Goal: Task Accomplishment & Management: Manage account settings

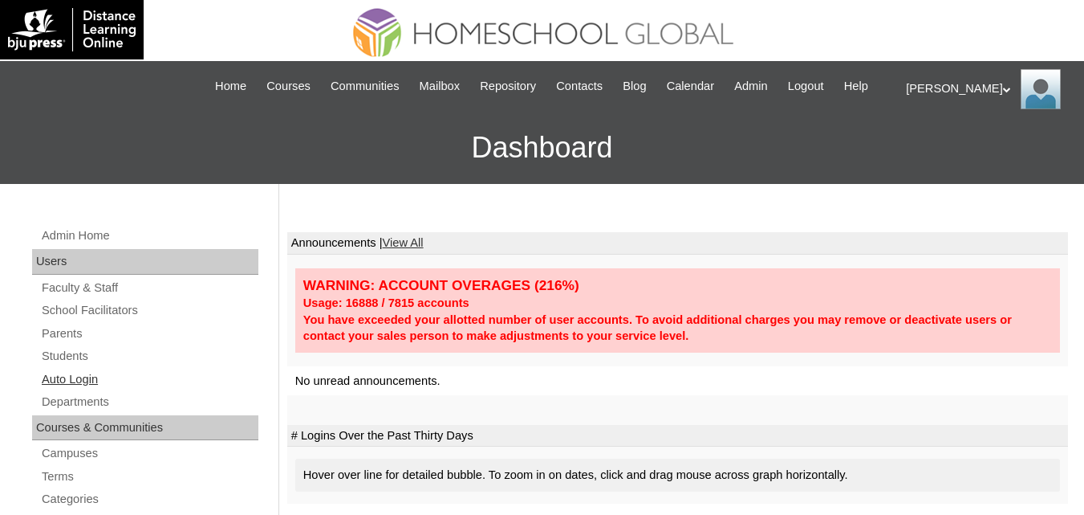
click at [75, 389] on link "Auto Login" at bounding box center [149, 379] width 218 height 20
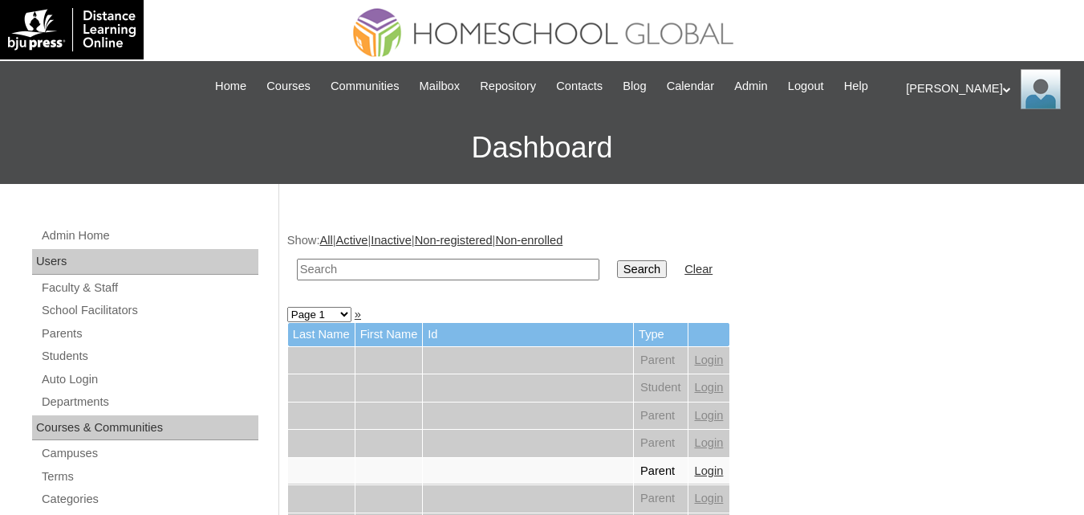
click at [429, 280] on input "text" at bounding box center [448, 269] width 303 height 22
paste input "Andres Joaquin"
type input "Andres Joaquin"
click at [617, 278] on input "Search" at bounding box center [642, 269] width 50 height 18
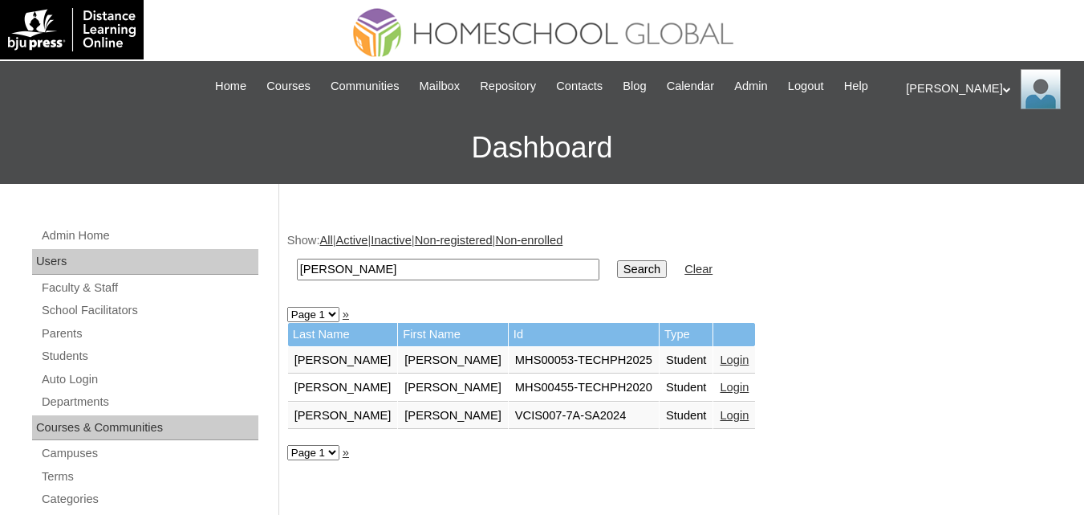
click at [720, 366] on link "Login" at bounding box center [734, 359] width 29 height 13
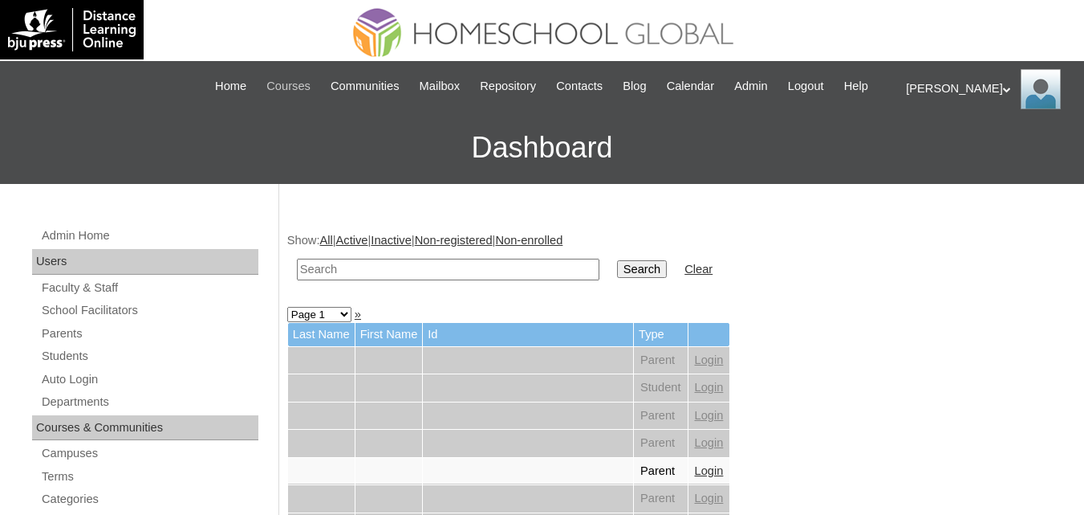
click at [298, 84] on span "Courses" at bounding box center [288, 86] width 44 height 18
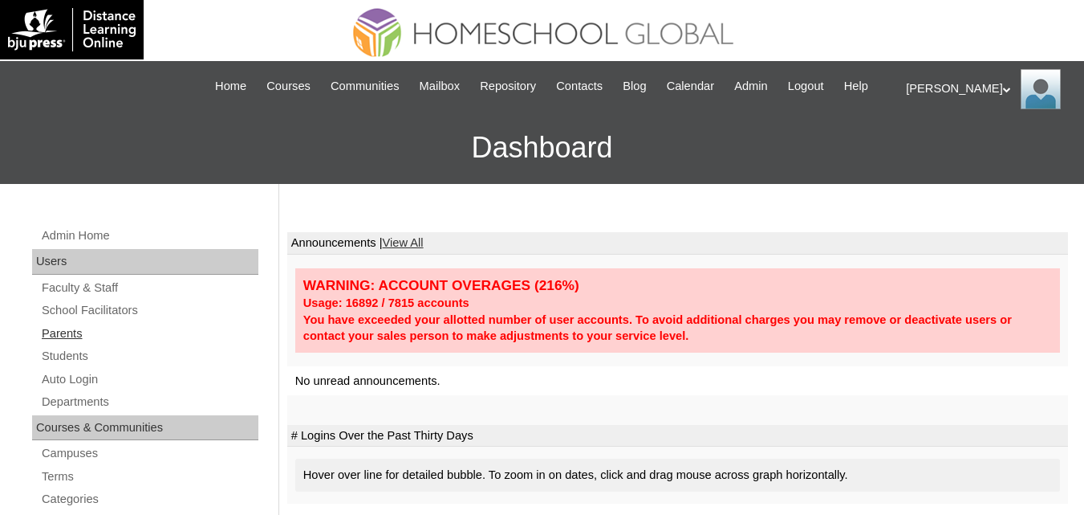
click at [59, 344] on link "Parents" at bounding box center [149, 333] width 218 height 20
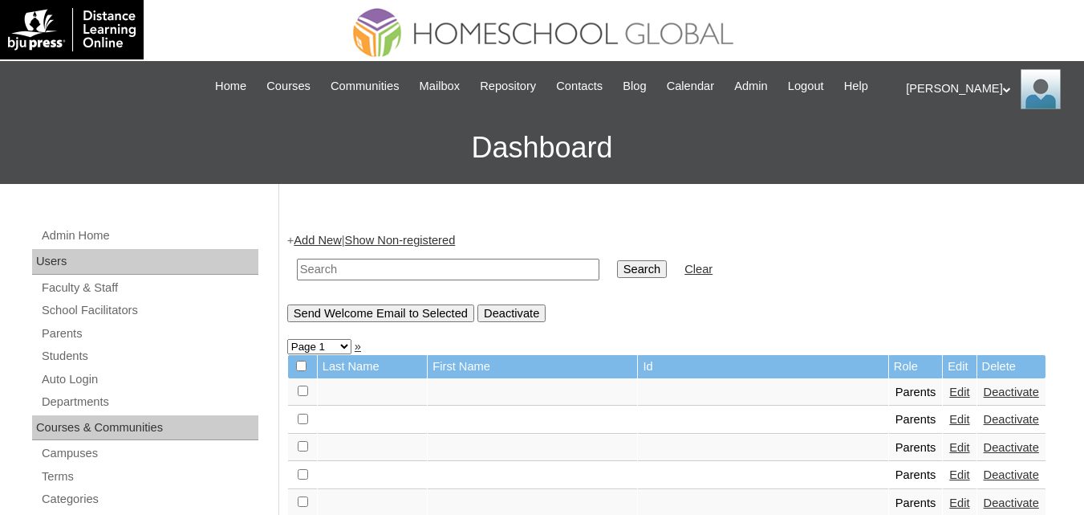
click at [429, 280] on input "text" at bounding box center [448, 269] width 303 height 22
paste input "MHP0097-TECHPH2025"
type input "MHP0097-TECHPH2025"
click at [617, 278] on input "Search" at bounding box center [642, 269] width 50 height 18
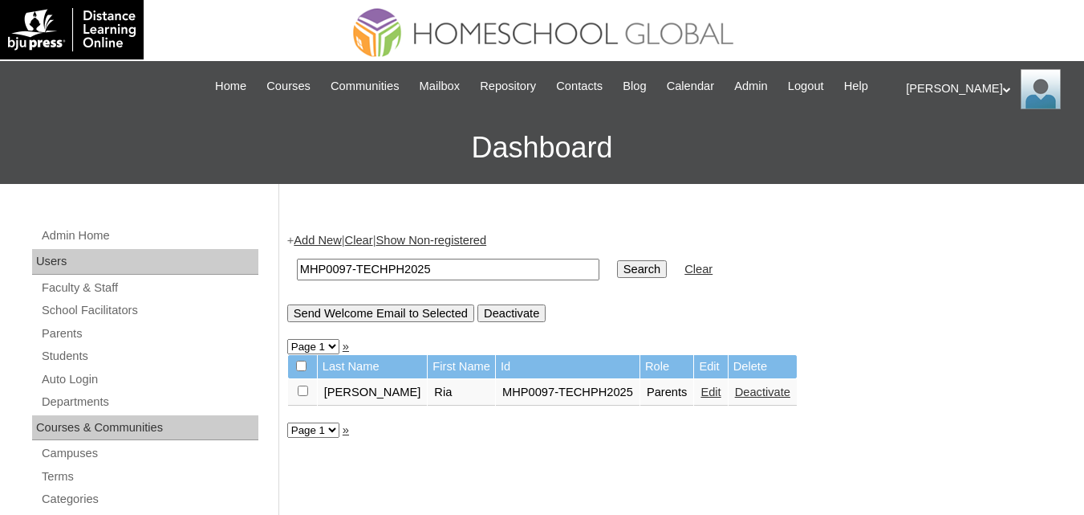
click at [701, 398] on link "Edit" at bounding box center [711, 391] width 20 height 13
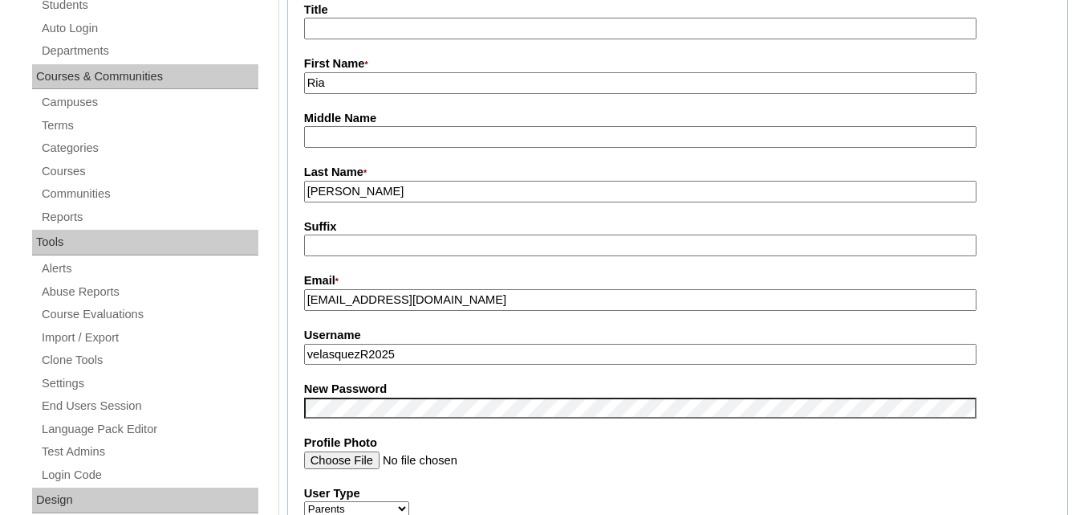
scroll to position [401, 0]
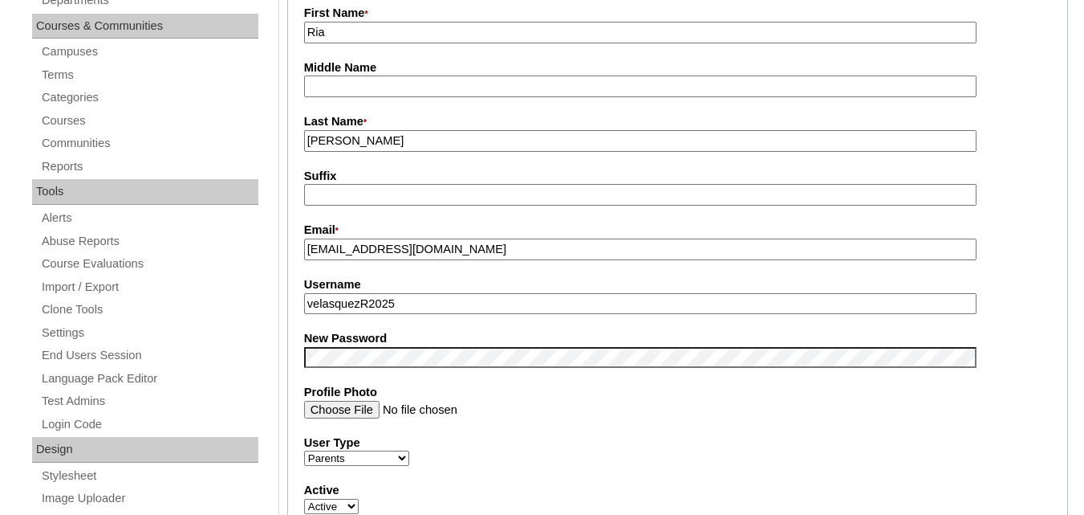
drag, startPoint x: 413, startPoint y: 327, endPoint x: 266, endPoint y: 327, distance: 146.1
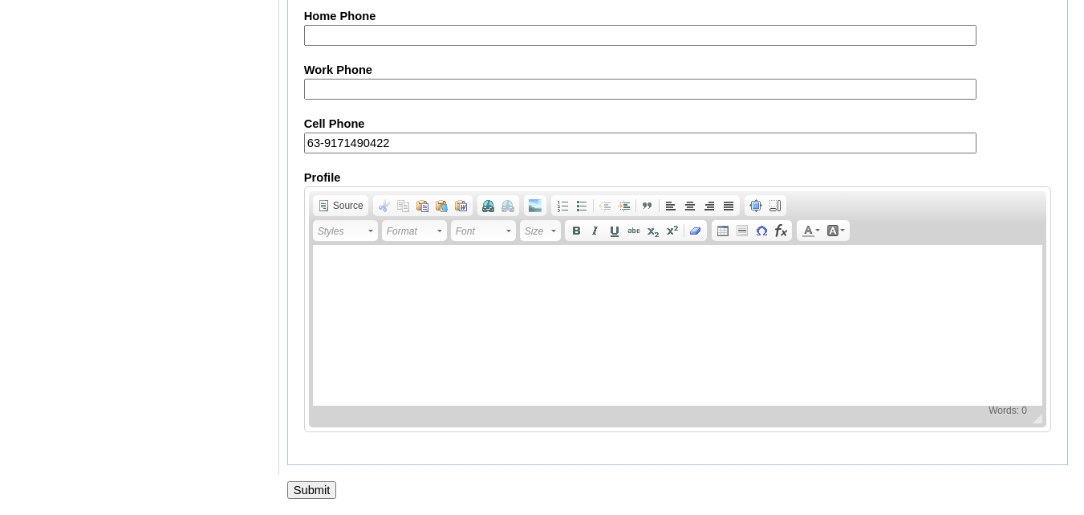
scroll to position [1613, 0]
click at [305, 485] on input "Submit" at bounding box center [312, 490] width 50 height 18
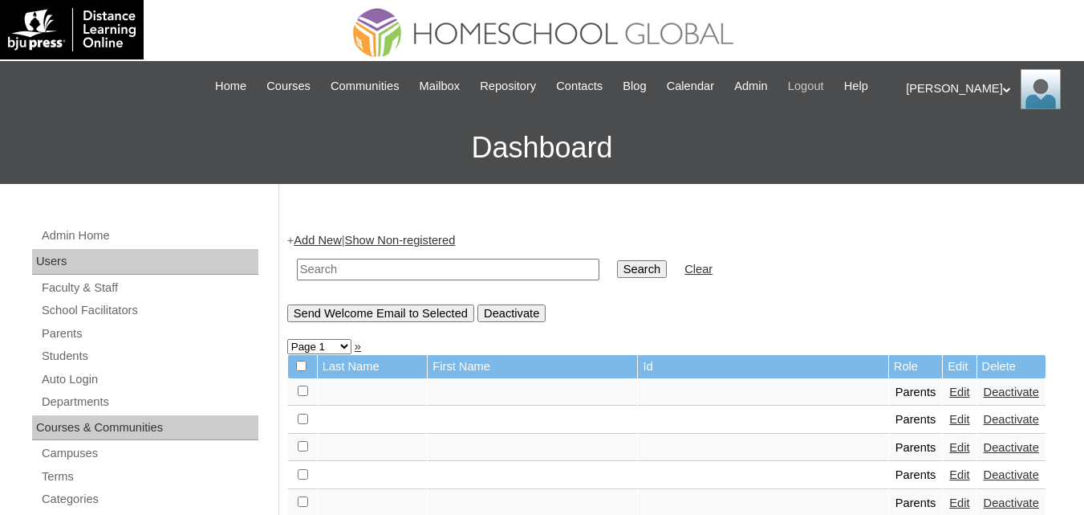
click at [824, 79] on span "Logout" at bounding box center [806, 86] width 36 height 18
